Goal: Communication & Community: Connect with others

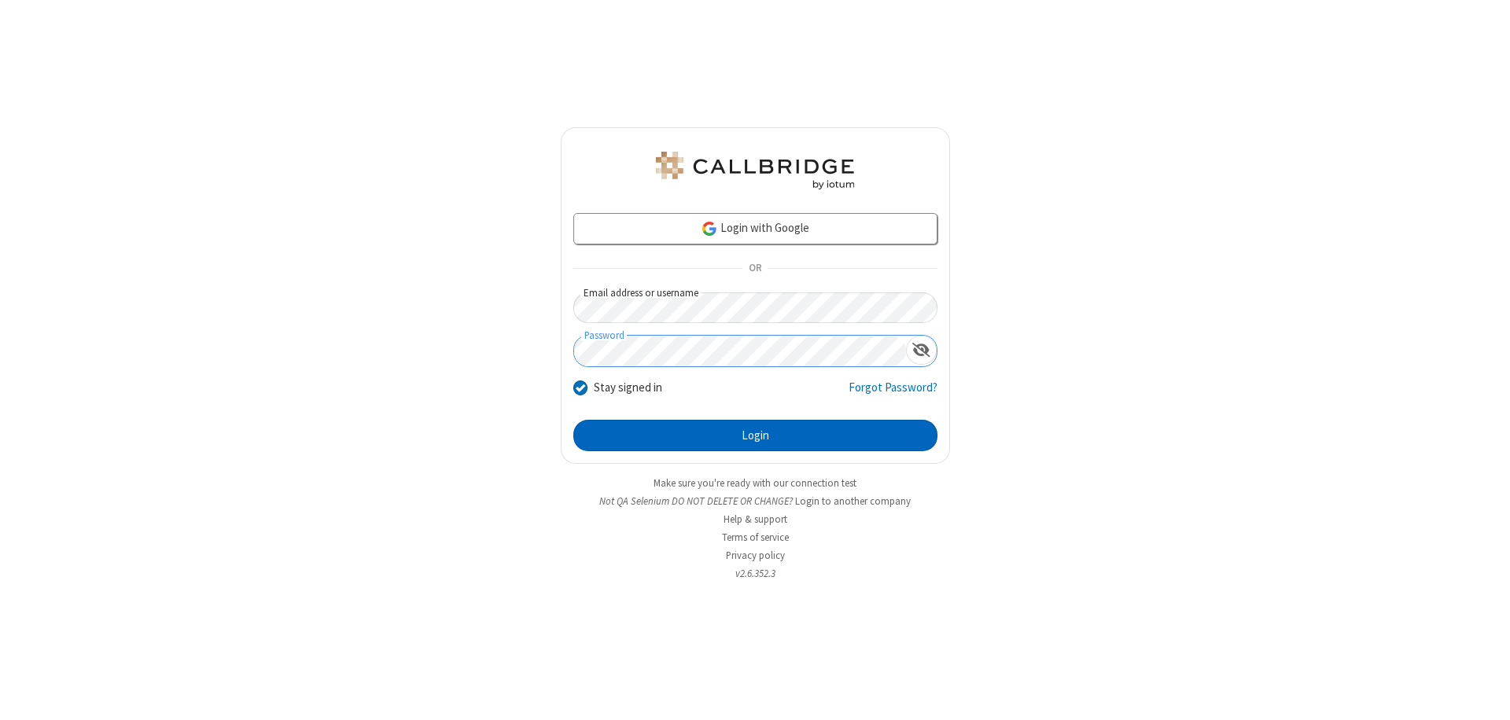
click at [755, 436] on button "Login" at bounding box center [755, 435] width 364 height 31
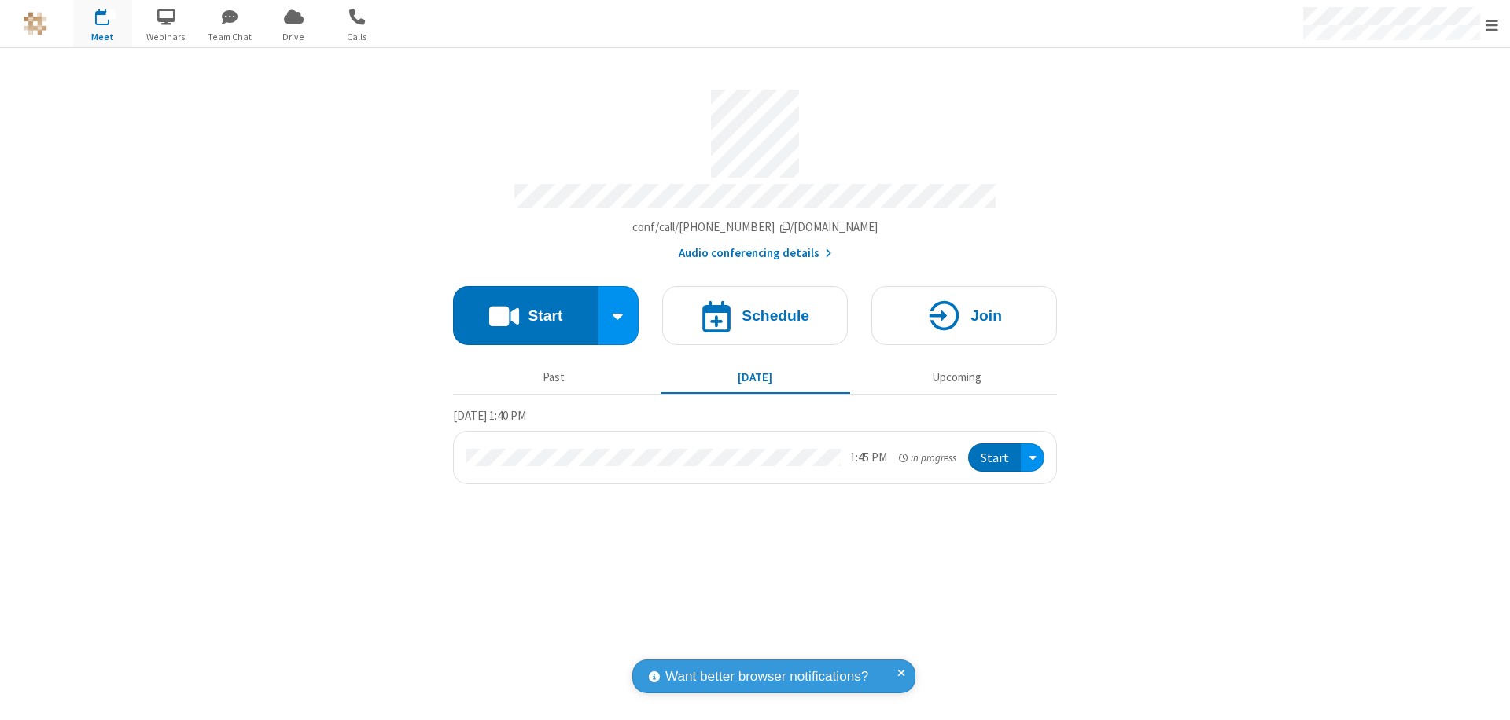
click at [230, 17] on span "button" at bounding box center [230, 16] width 59 height 27
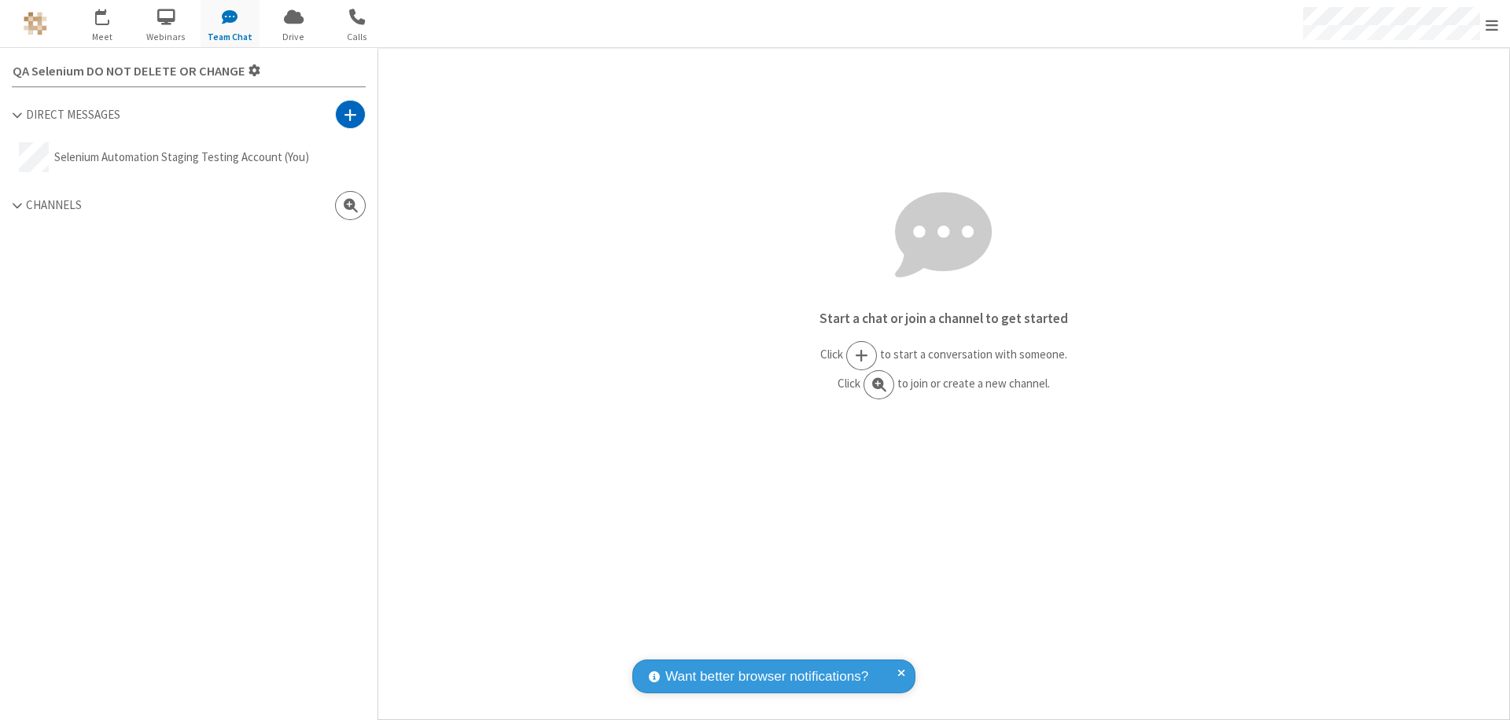
click at [350, 114] on span at bounding box center [350, 115] width 13 height 16
